Goal: Information Seeking & Learning: Learn about a topic

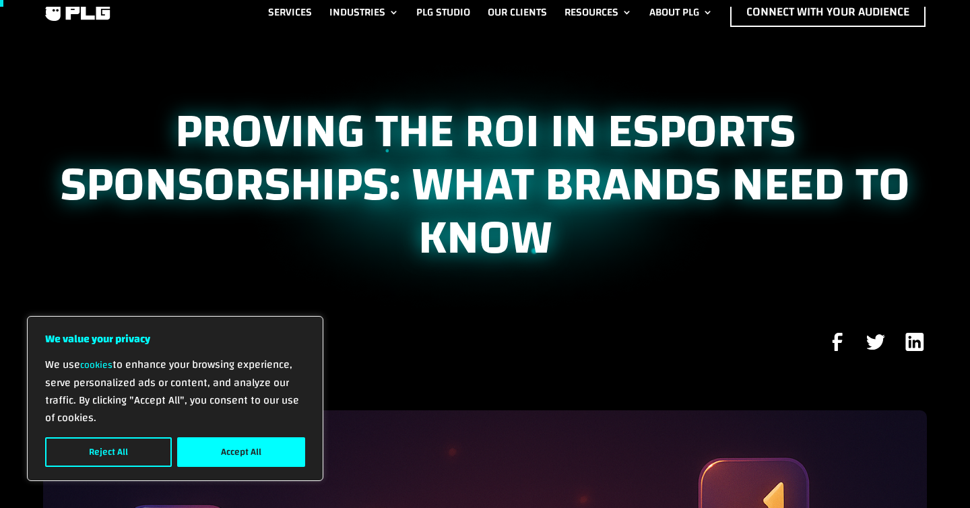
scroll to position [15, 0]
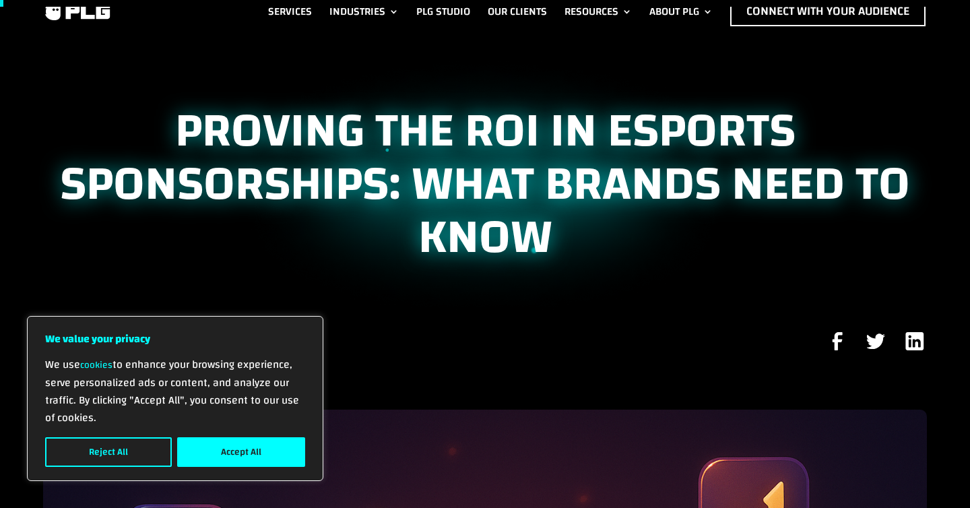
click at [256, 432] on div "We use cookies to enhance your browsing experience, serve personalized ads or c…" at bounding box center [175, 411] width 260 height 111
click at [256, 443] on button "Accept All" at bounding box center [241, 452] width 128 height 30
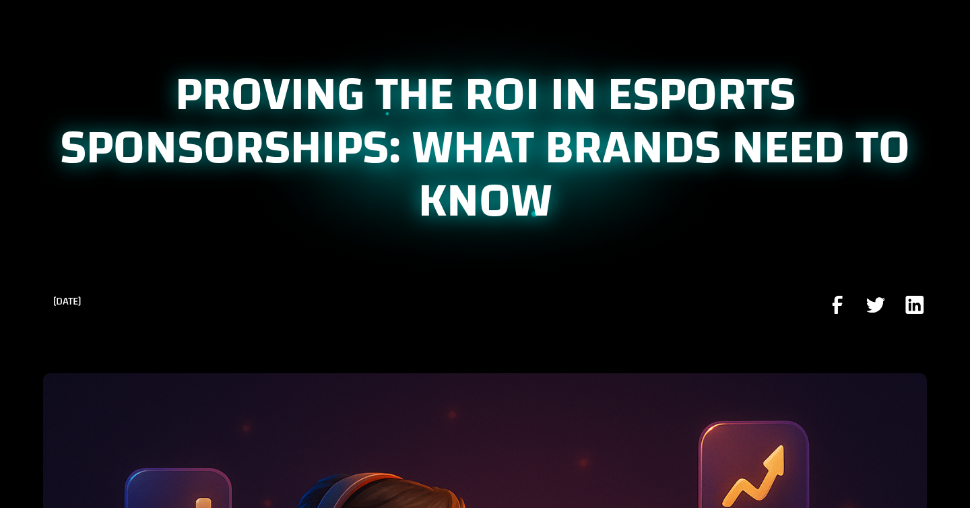
scroll to position [179, 0]
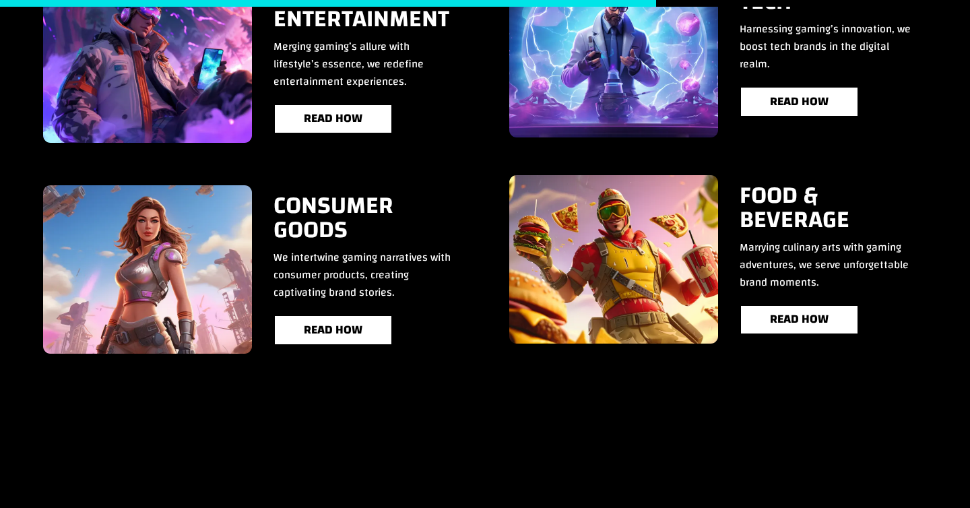
scroll to position [2598, 0]
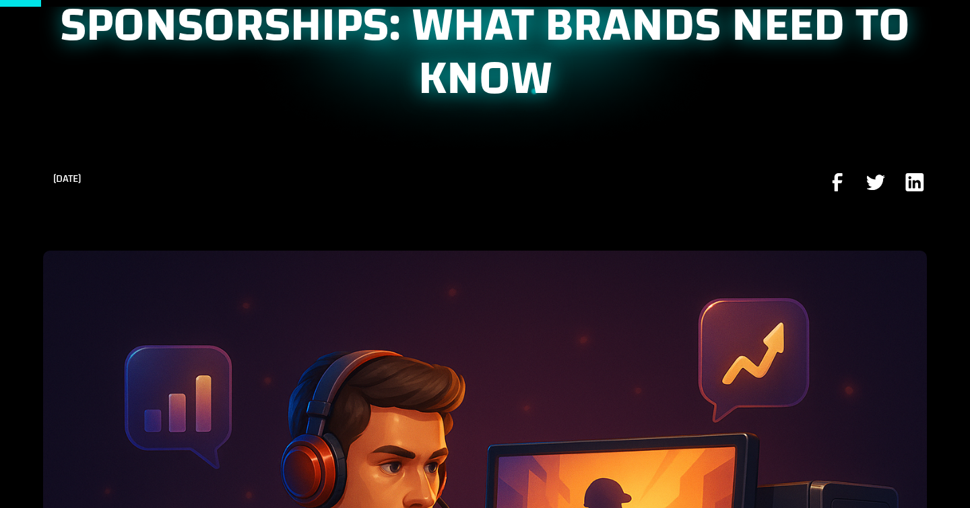
scroll to position [176, 0]
